Goal: Transaction & Acquisition: Purchase product/service

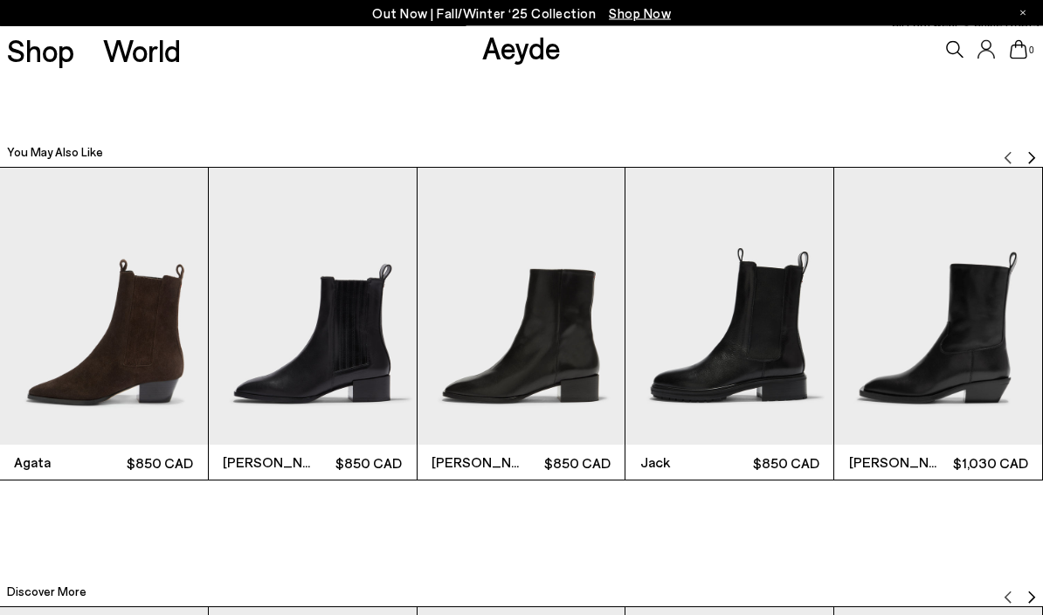
scroll to position [3328, 0]
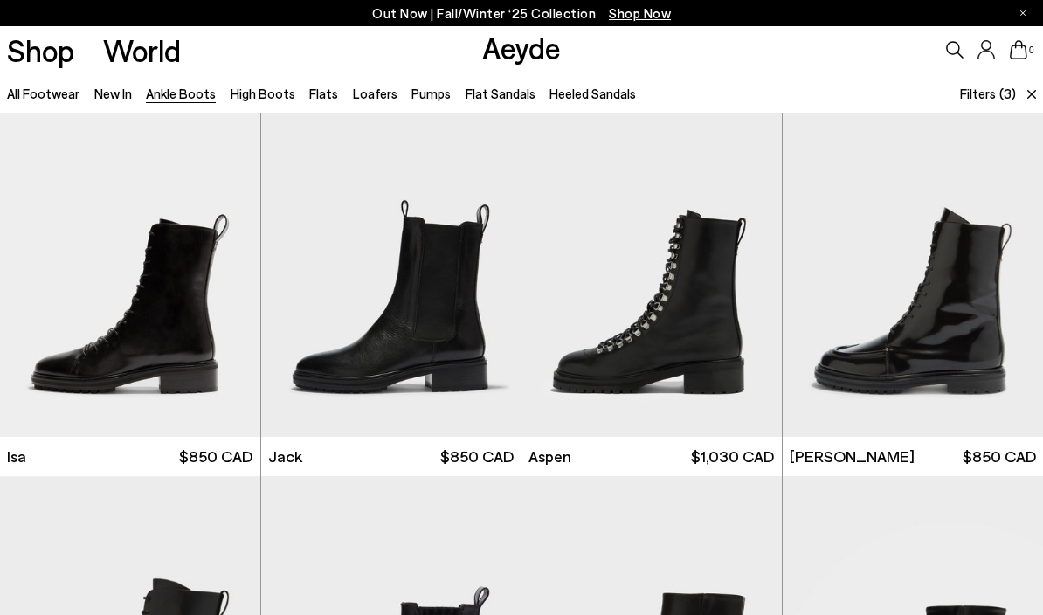
scroll to position [1465, 0]
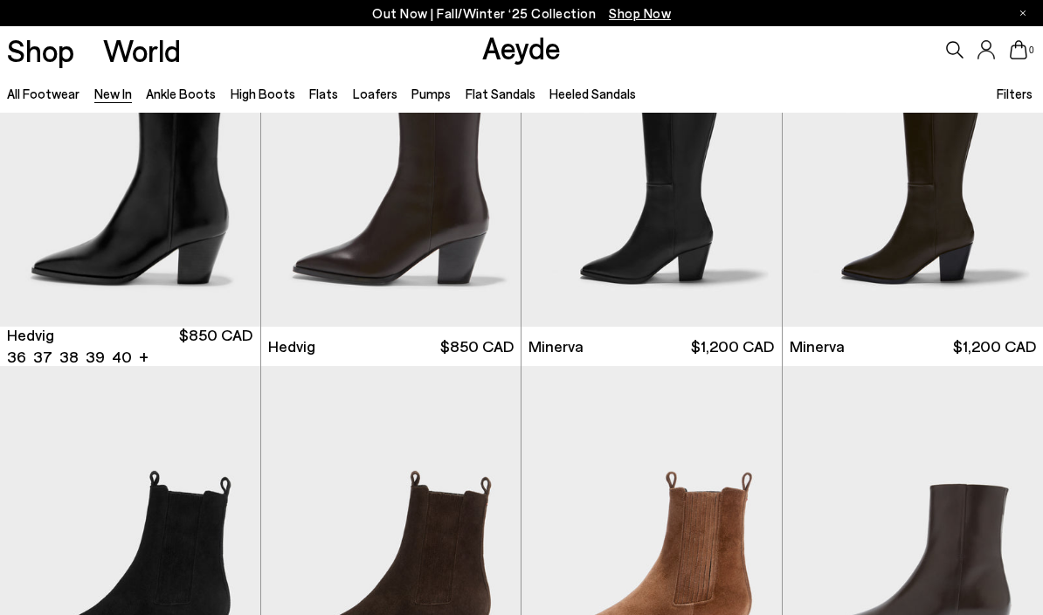
scroll to position [177, 0]
